Goal: Task Accomplishment & Management: Manage account settings

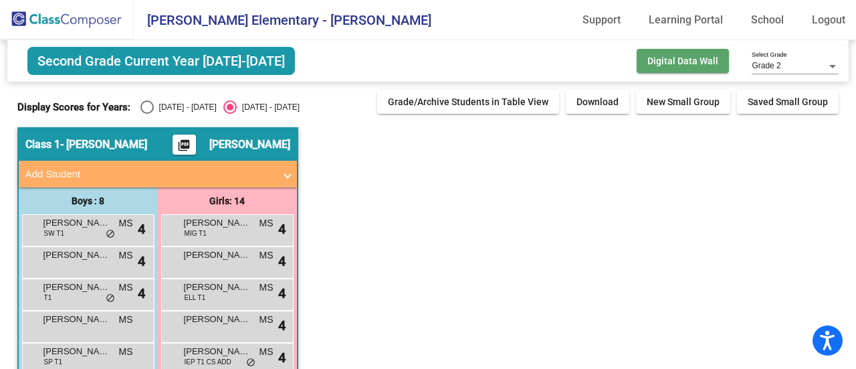
click at [654, 68] on button "Digital Data Wall" at bounding box center [683, 61] width 92 height 24
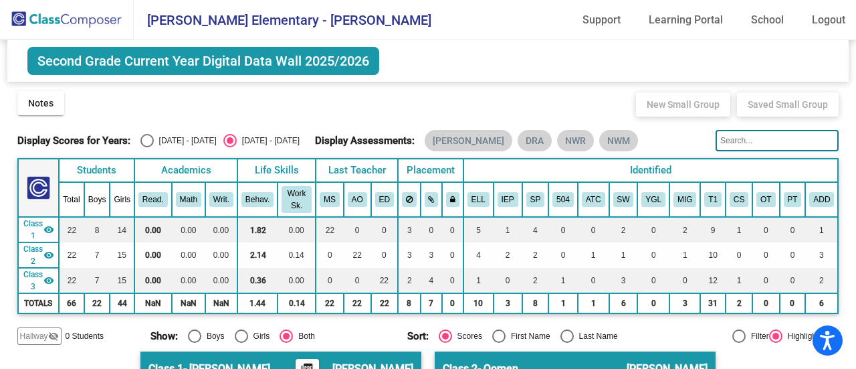
click at [76, 14] on img at bounding box center [67, 19] width 134 height 39
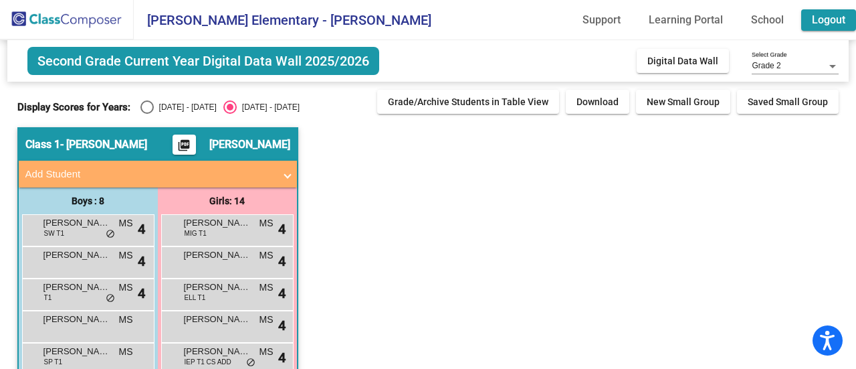
click at [808, 29] on link "Logout" at bounding box center [828, 19] width 55 height 21
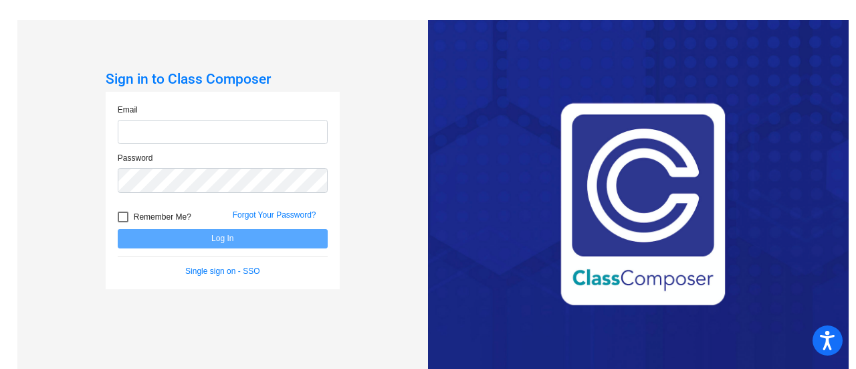
type input "mschoch@hart.k12.mi.us"
